Goal: Transaction & Acquisition: Purchase product/service

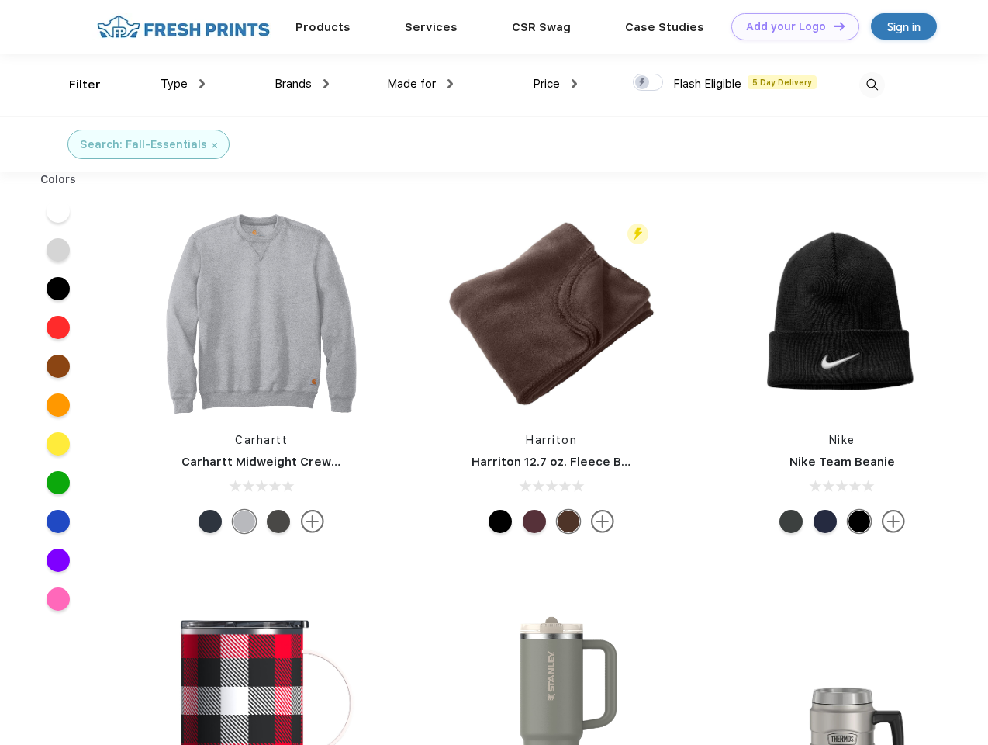
click at [789, 26] on link "Add your Logo Design Tool" at bounding box center [795, 26] width 128 height 27
click at [0, 0] on div "Design Tool" at bounding box center [0, 0] width 0 height 0
click at [832, 26] on link "Add your Logo Design Tool" at bounding box center [795, 26] width 128 height 27
click at [74, 85] on div "Filter" at bounding box center [85, 85] width 32 height 18
click at [183, 84] on span "Type" at bounding box center [174, 84] width 27 height 14
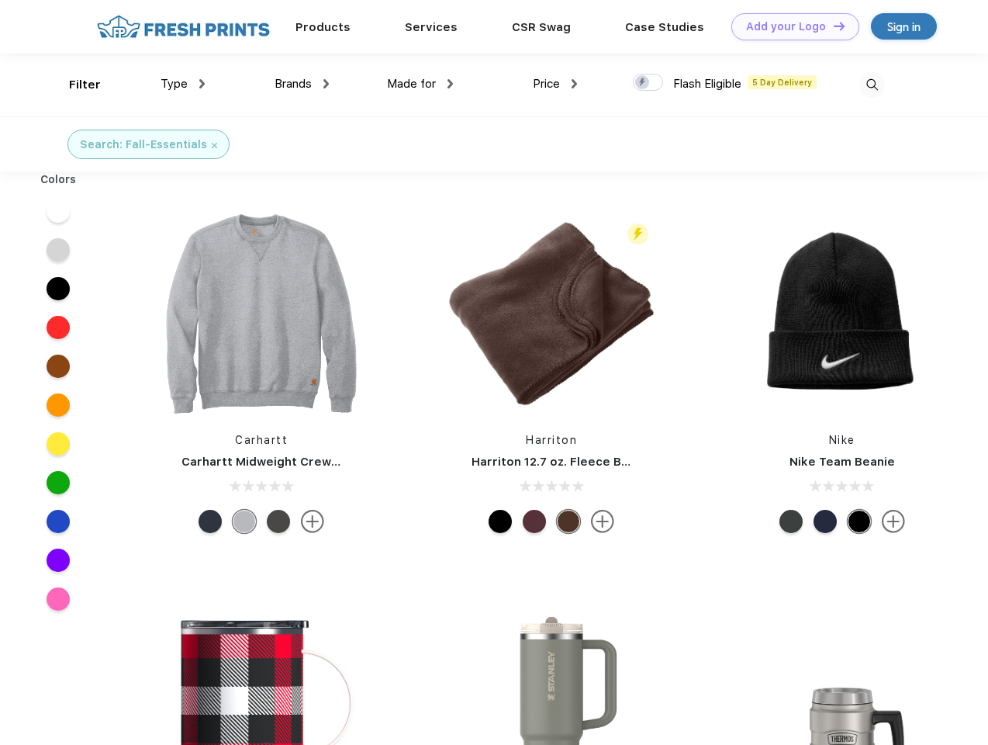
click at [302, 84] on span "Brands" at bounding box center [293, 84] width 37 height 14
click at [420, 84] on span "Made for" at bounding box center [411, 84] width 49 height 14
click at [555, 84] on span "Price" at bounding box center [546, 84] width 27 height 14
click at [648, 83] on div at bounding box center [648, 82] width 30 height 17
click at [643, 83] on input "checkbox" at bounding box center [638, 78] width 10 height 10
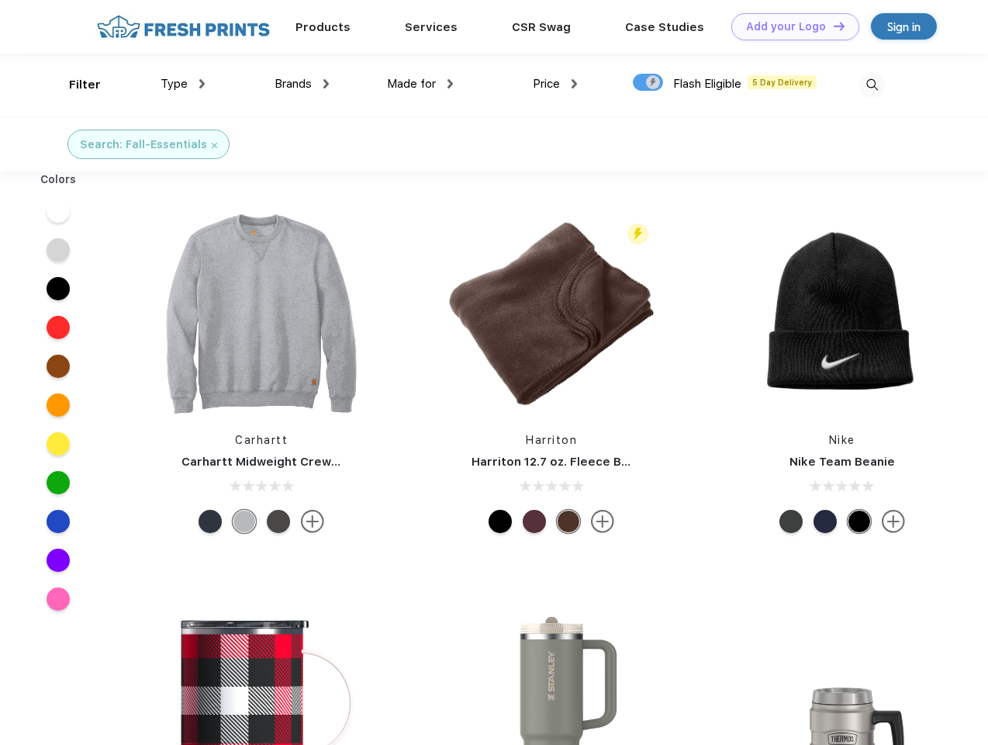
click at [872, 85] on img at bounding box center [872, 85] width 26 height 26
